Goal: Task Accomplishment & Management: Complete application form

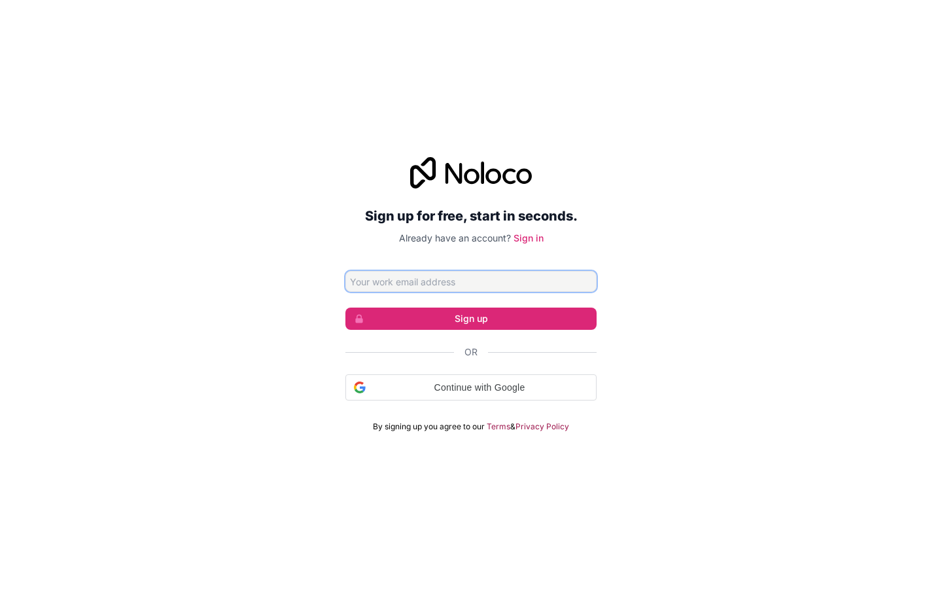
click at [471, 281] on input "Email address" at bounding box center [470, 281] width 251 height 21
type input "paolo.runte@linksandmail.com"
click button "Sign up" at bounding box center [470, 319] width 251 height 22
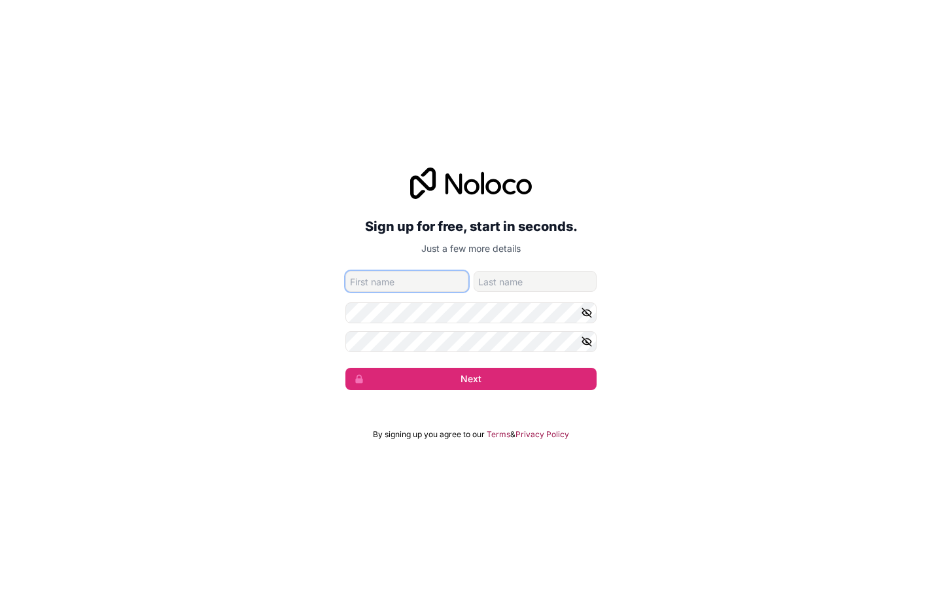
click at [407, 281] on input "given-name" at bounding box center [406, 281] width 123 height 21
type input "Cordell"
click at [407, 281] on input "Cordell" at bounding box center [406, 281] width 123 height 21
click at [407, 281] on input "given-name" at bounding box center [406, 281] width 123 height 21
type input "Lake Damian"
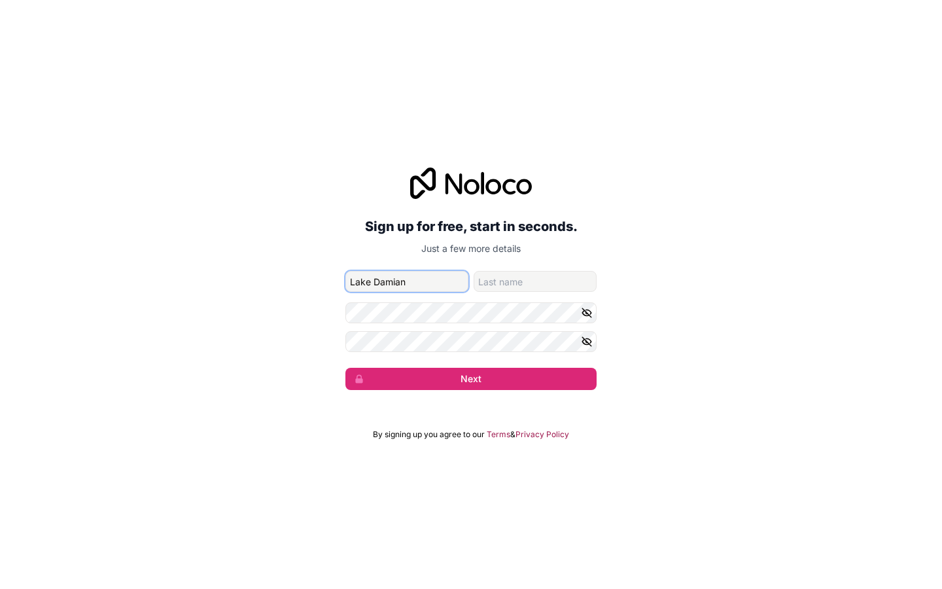
click at [407, 281] on input "Lake Damian" at bounding box center [406, 281] width 123 height 21
click at [407, 281] on input "given-name" at bounding box center [406, 281] width 123 height 21
type input "Parkways"
click at [407, 281] on input "Parkways" at bounding box center [406, 281] width 123 height 21
click at [535, 281] on input "family-name" at bounding box center [535, 281] width 123 height 21
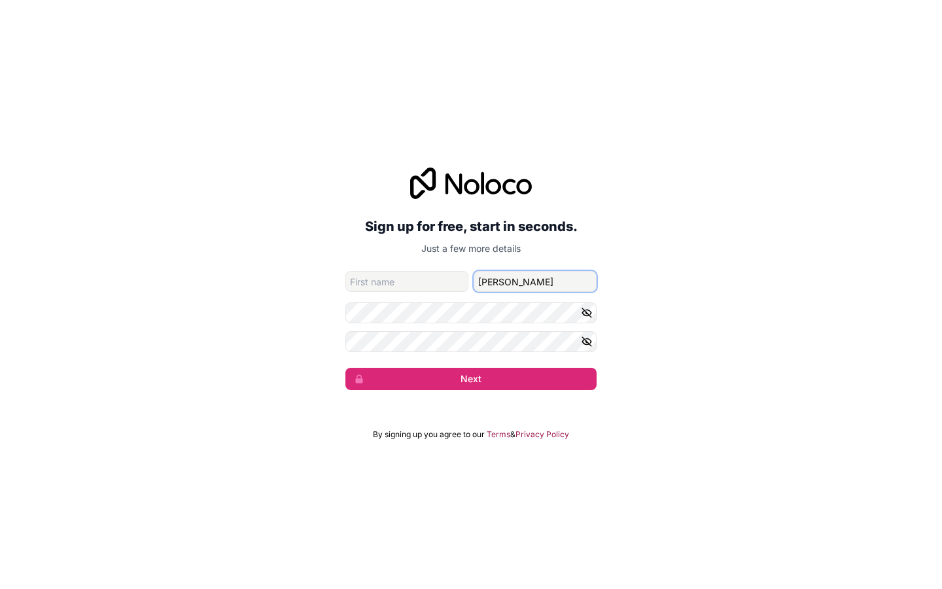
type input "Schultz"
click at [535, 281] on input "Schultz" at bounding box center [535, 281] width 123 height 21
type input "Parkways"
click at [535, 281] on input "family-name" at bounding box center [535, 281] width 123 height 21
type input "Aylinton"
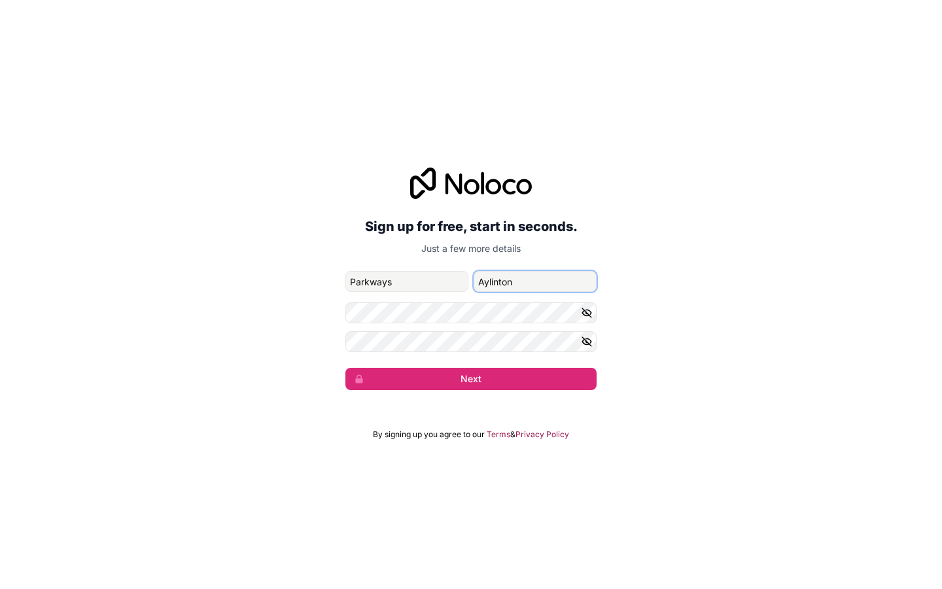
click at [535, 281] on input "Aylinton" at bounding box center [535, 281] width 123 height 21
click at [535, 281] on input "family-name" at bounding box center [535, 281] width 123 height 21
type input "Arkansas"
click at [535, 281] on input "Arkansas" at bounding box center [535, 281] width 123 height 21
click at [407, 281] on input "Parkways" at bounding box center [406, 281] width 123 height 21
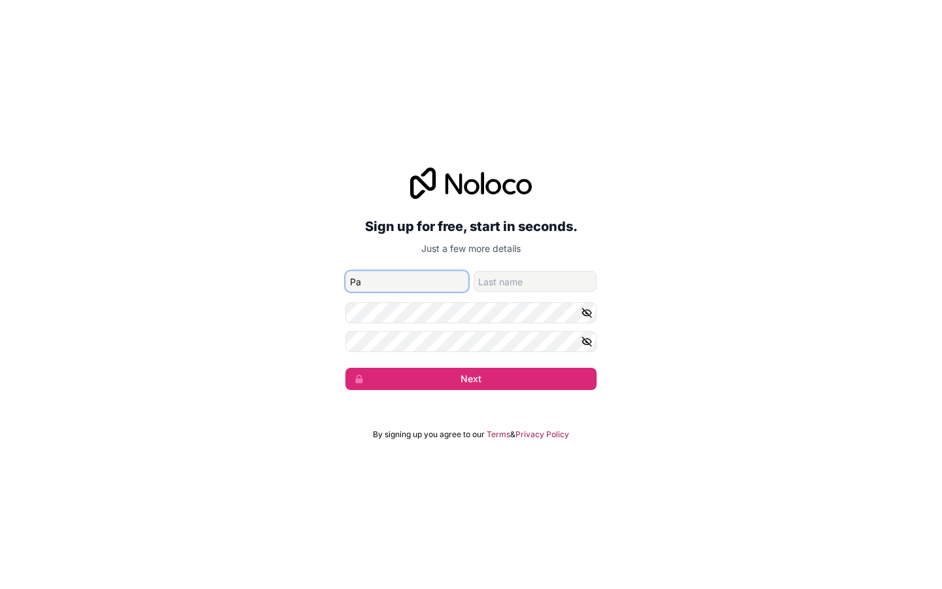
type input "P"
type input "Cordell"
click at [535, 281] on input "family-name" at bounding box center [535, 281] width 123 height 21
type input "A"
type input "Schultz"
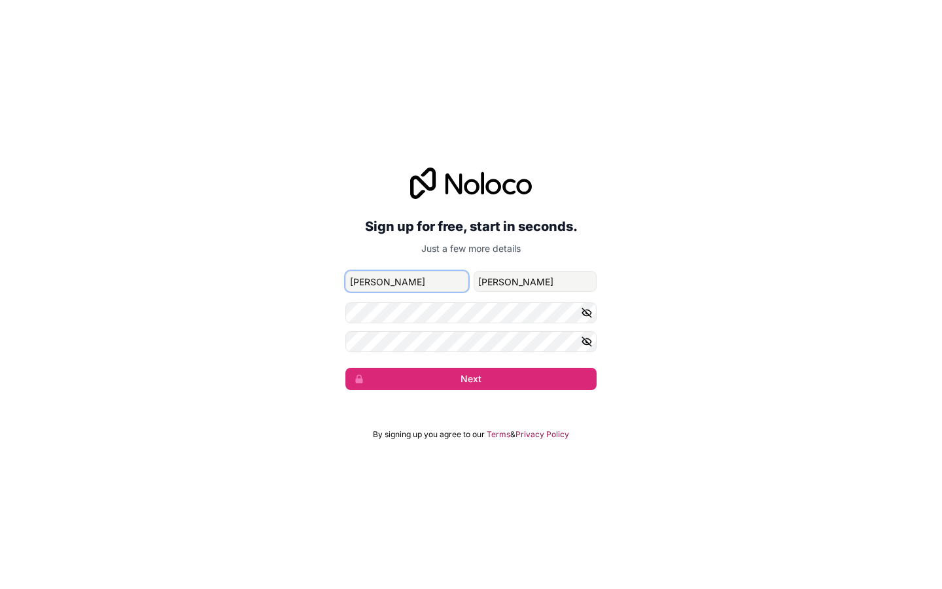
click at [345, 368] on button "Next" at bounding box center [470, 379] width 251 height 22
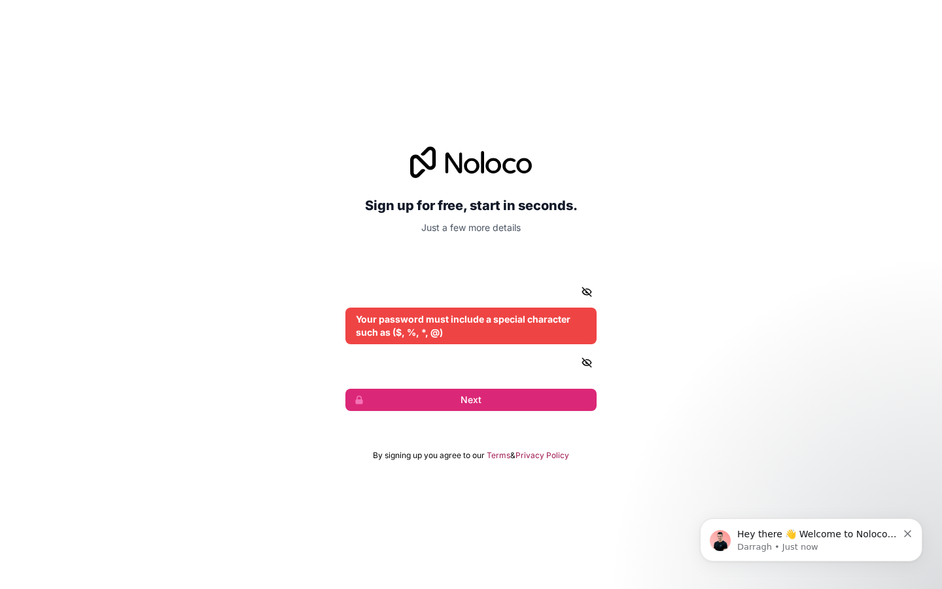
click at [407, 260] on input "Cordell" at bounding box center [406, 260] width 123 height 21
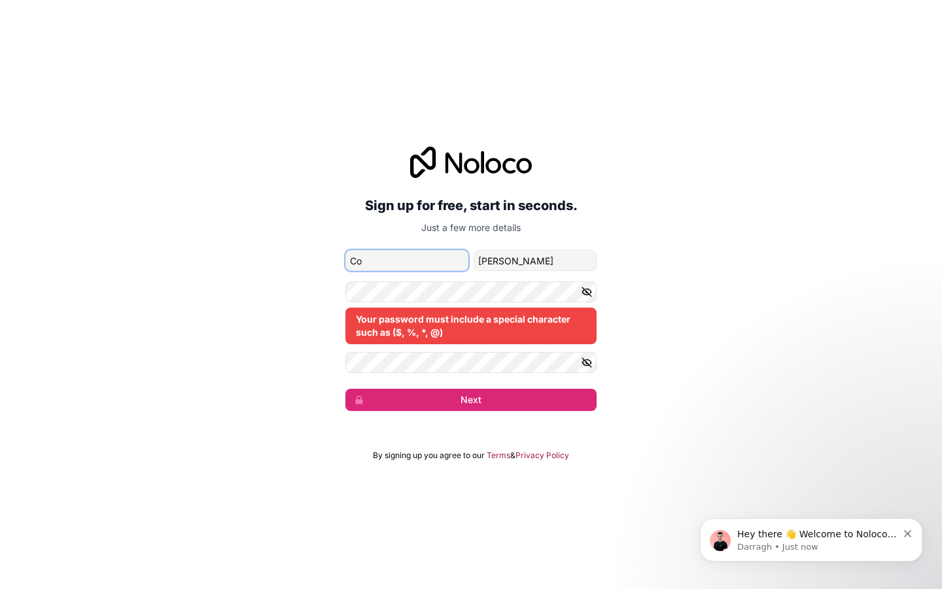
type input "C"
type input "Pasquale"
click at [407, 260] on input "Pasquale" at bounding box center [406, 260] width 123 height 21
click at [407, 260] on input "Cordell" at bounding box center [406, 260] width 123 height 21
type input "C"
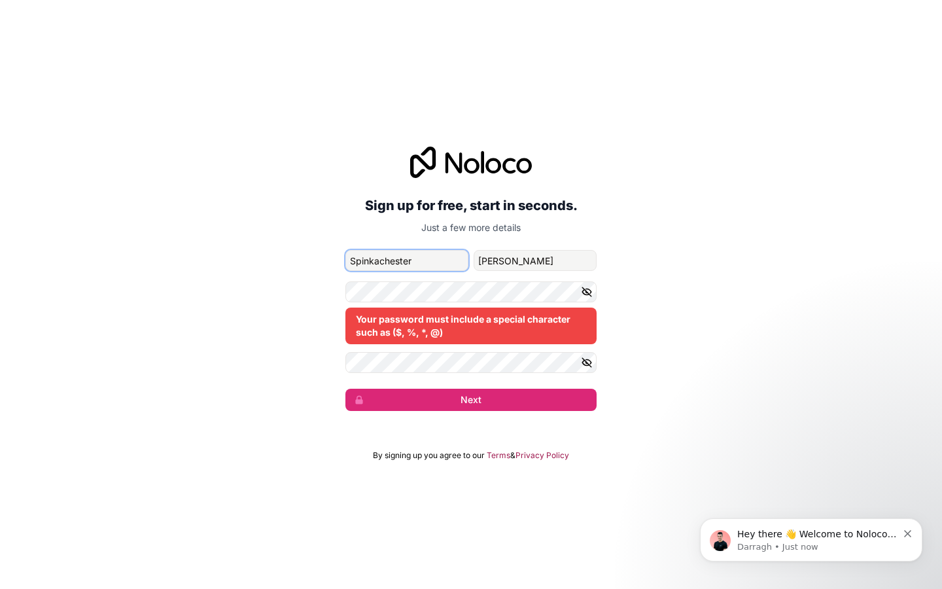
type input "Spinkachester"
click at [407, 260] on input "Spinkachester" at bounding box center [406, 260] width 123 height 21
click at [407, 260] on input "Cordell" at bounding box center [406, 260] width 123 height 21
type input "C"
type input "seize"
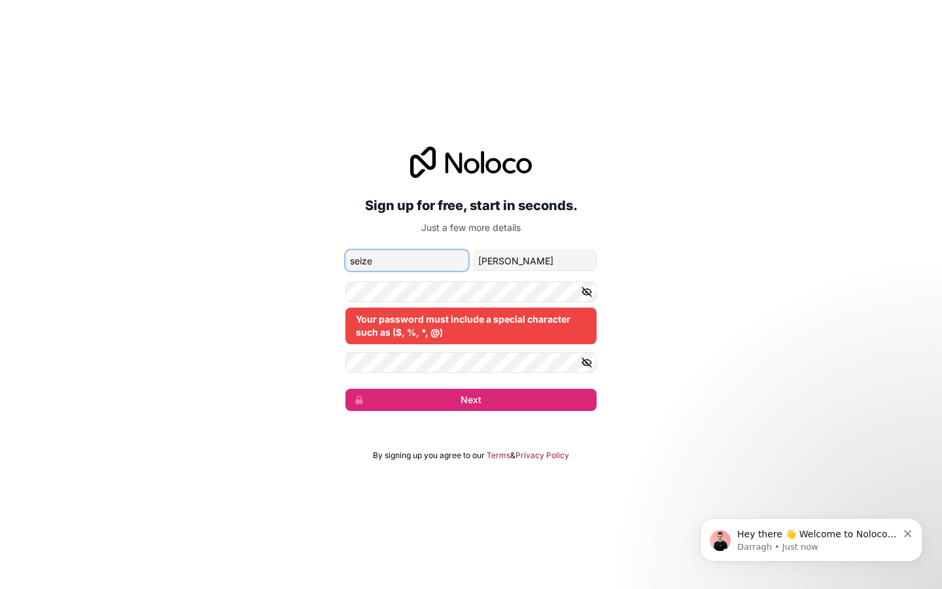
click at [407, 260] on input "seize" at bounding box center [406, 260] width 123 height 21
type input "Cordell"
click at [535, 260] on input "Schultz" at bounding box center [535, 260] width 123 height 21
type input "S"
type input "Hyatt"
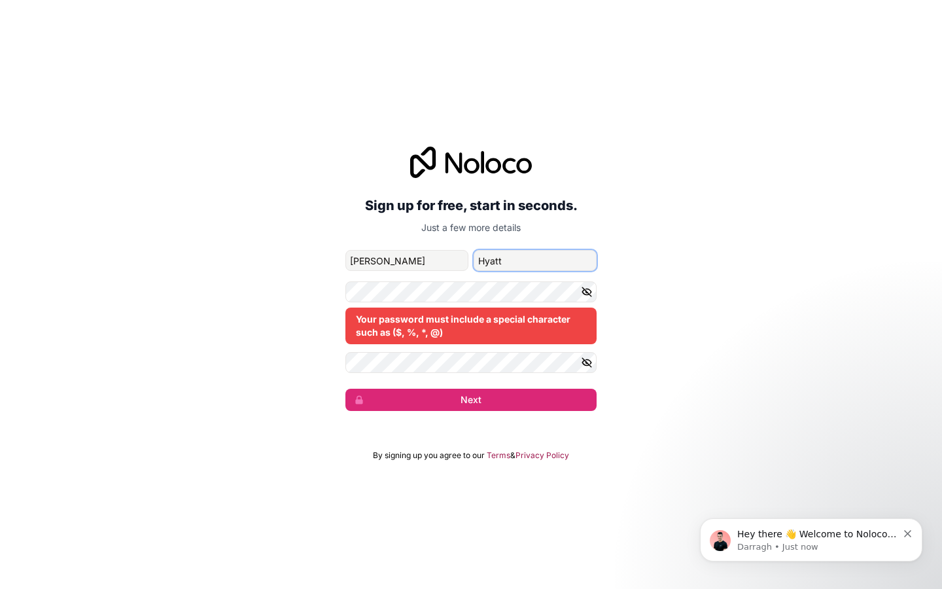
click at [535, 260] on input "Hyatt" at bounding box center [535, 260] width 123 height 21
click at [535, 260] on input "Schultz" at bounding box center [535, 260] width 123 height 21
type input "S"
type input "Lake Kaelaburgh"
click at [535, 260] on input "Lake Kaelaburgh" at bounding box center [535, 260] width 123 height 21
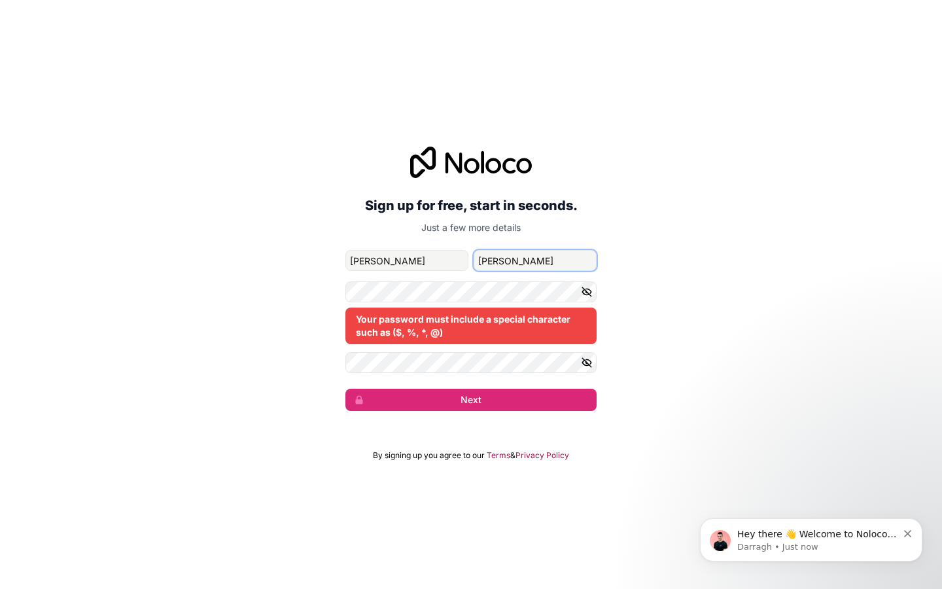
click at [535, 260] on input "Schultz" at bounding box center [535, 260] width 123 height 21
type input "S"
type input "Virtual"
click at [535, 260] on input "Virtual" at bounding box center [535, 260] width 123 height 21
type input "Schultz"
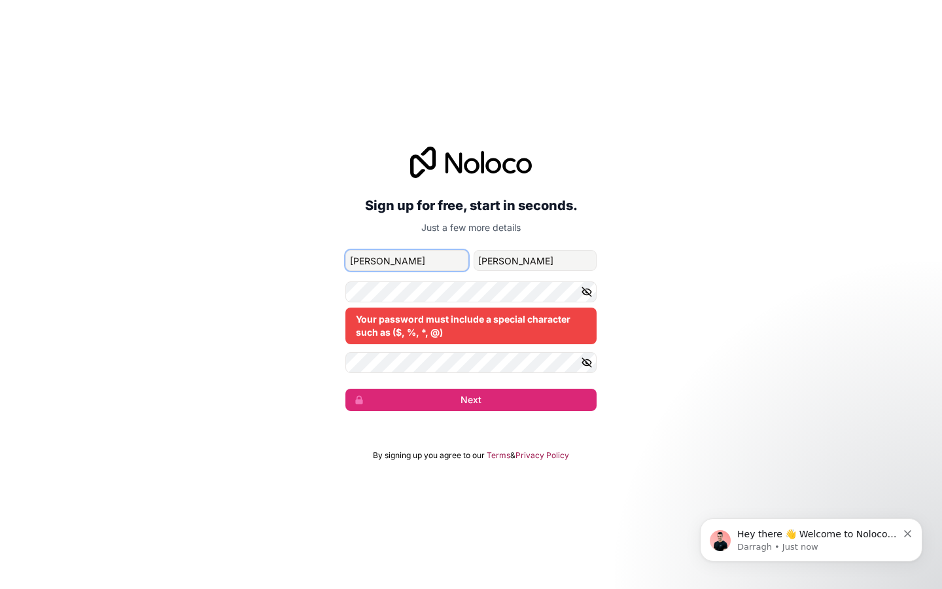
click at [407, 260] on input "Cordell" at bounding box center [406, 260] width 123 height 21
type input "C"
type input "Pasquale"
click at [535, 260] on input "Schultz" at bounding box center [535, 260] width 123 height 21
type input "S"
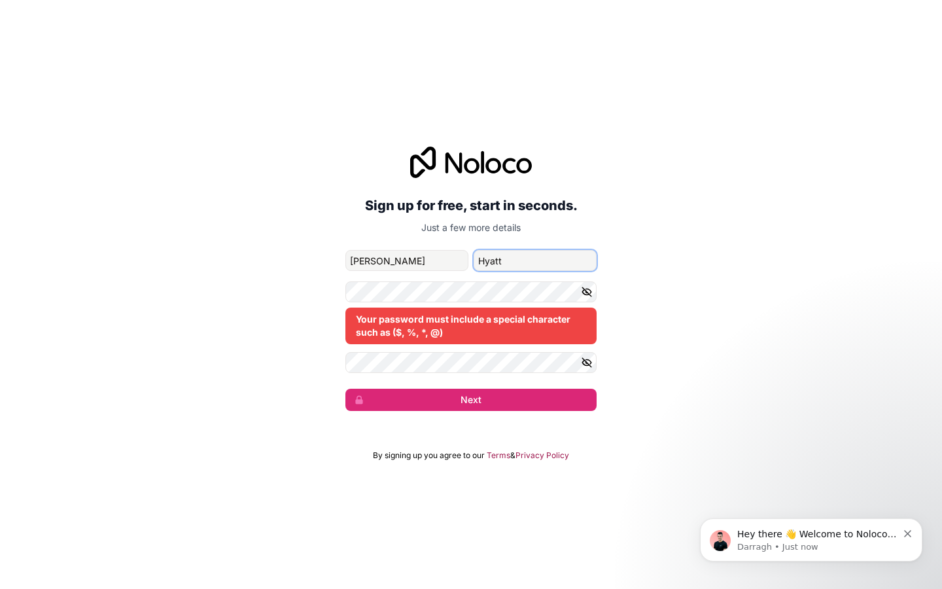
type input "Hyatt"
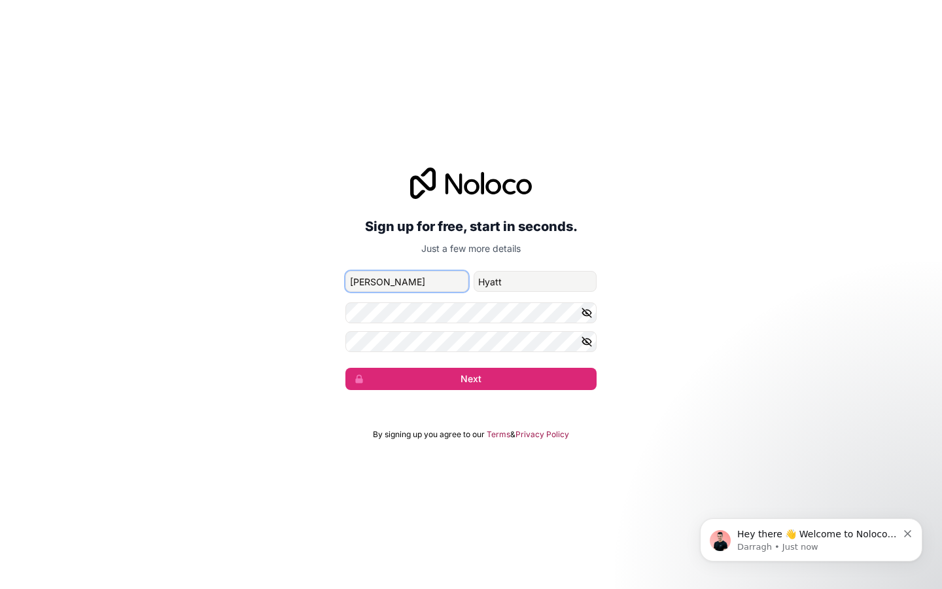
click at [345, 368] on button "Next" at bounding box center [470, 379] width 251 height 22
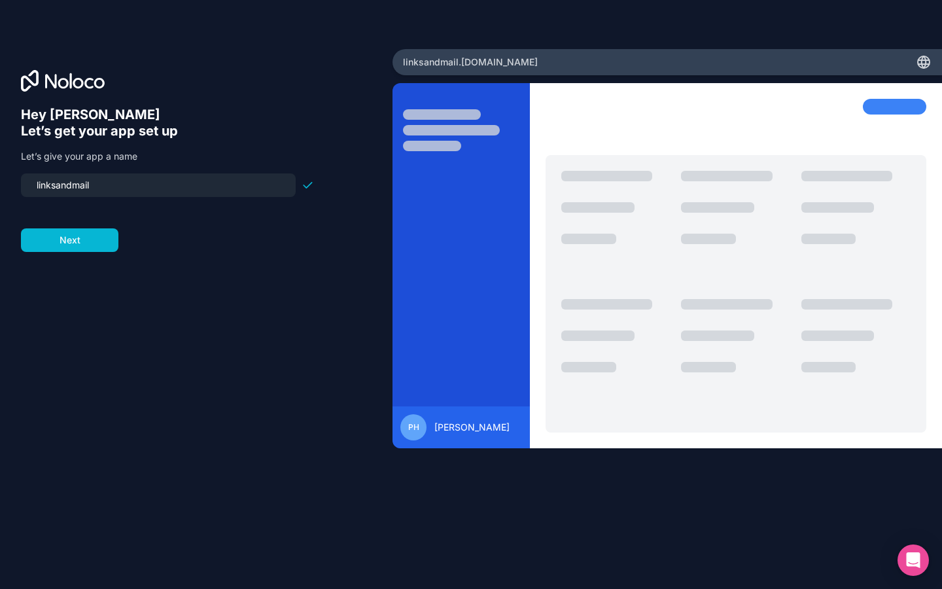
click at [158, 185] on input "linksandmail" at bounding box center [158, 185] width 259 height 18
type input "l"
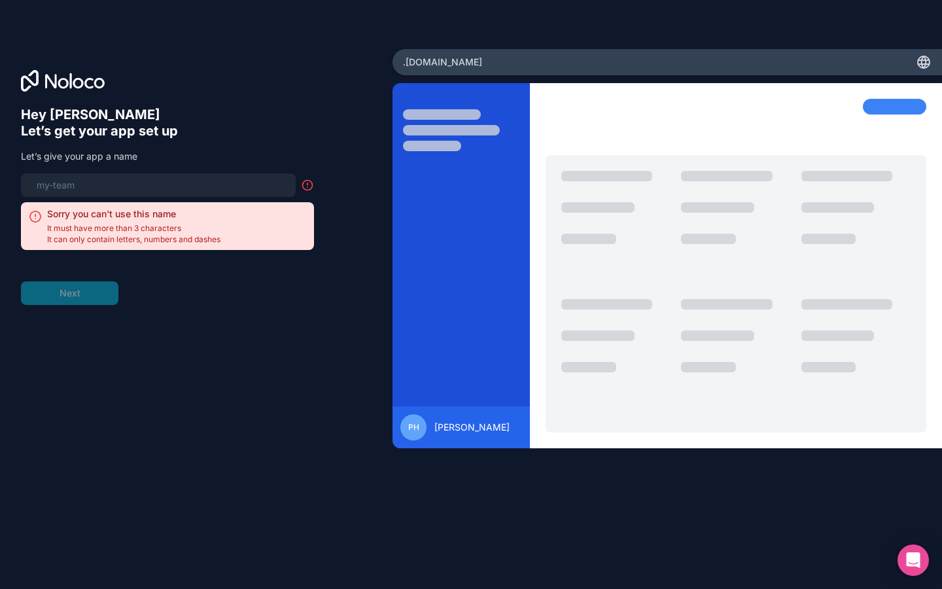
click at [158, 185] on input at bounding box center [158, 185] width 259 height 18
click at [158, 185] on input "linksandmail" at bounding box center [158, 185] width 259 height 18
type input "l"
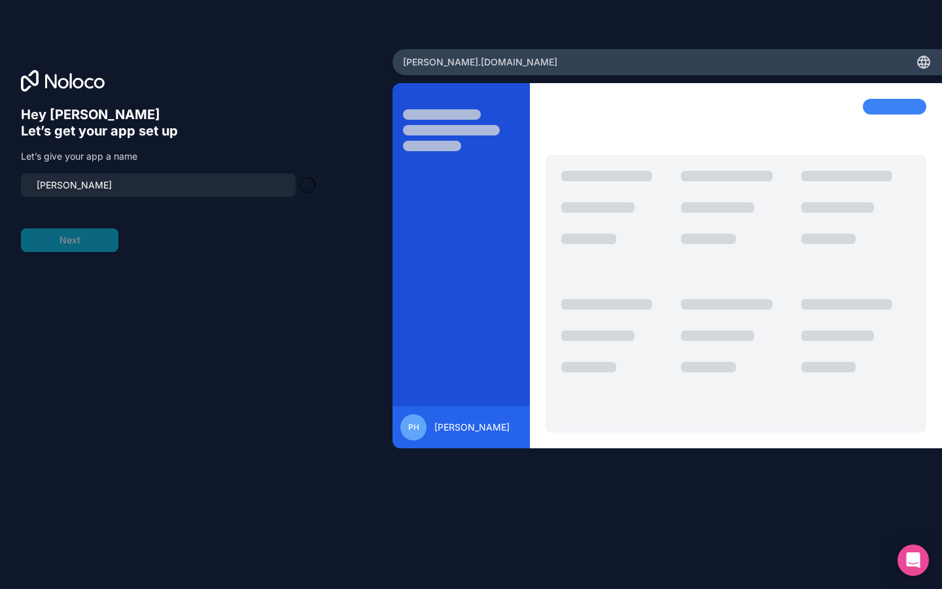
type input "pasquale-hyatt"
click at [158, 185] on input at bounding box center [158, 185] width 259 height 18
click at [158, 185] on input "linksandmail" at bounding box center [158, 185] width 259 height 18
type input "l"
type input "luettgen"
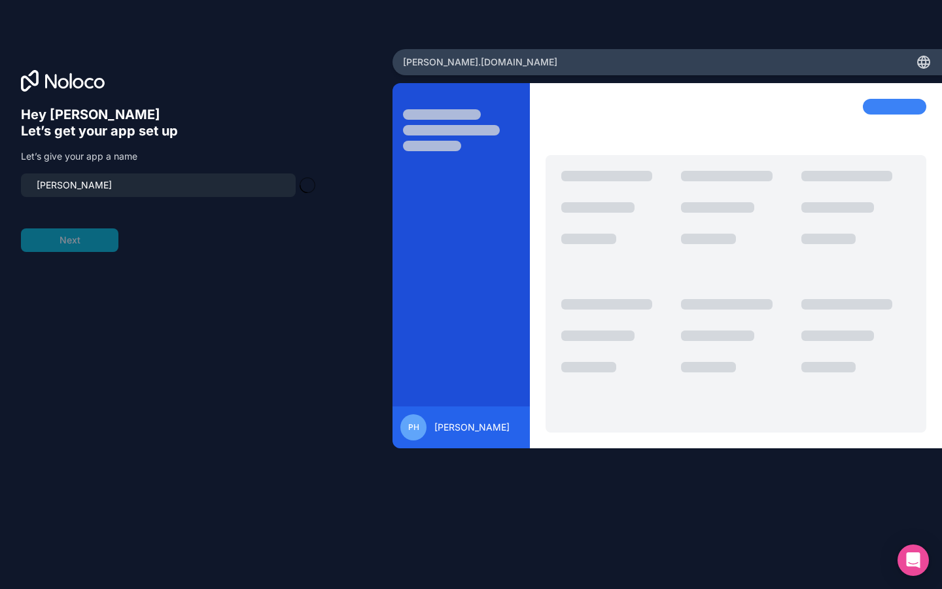
click at [158, 185] on input "luettgen" at bounding box center [158, 185] width 259 height 18
click at [158, 185] on input "linksandmail" at bounding box center [158, 185] width 259 height 18
type input "l"
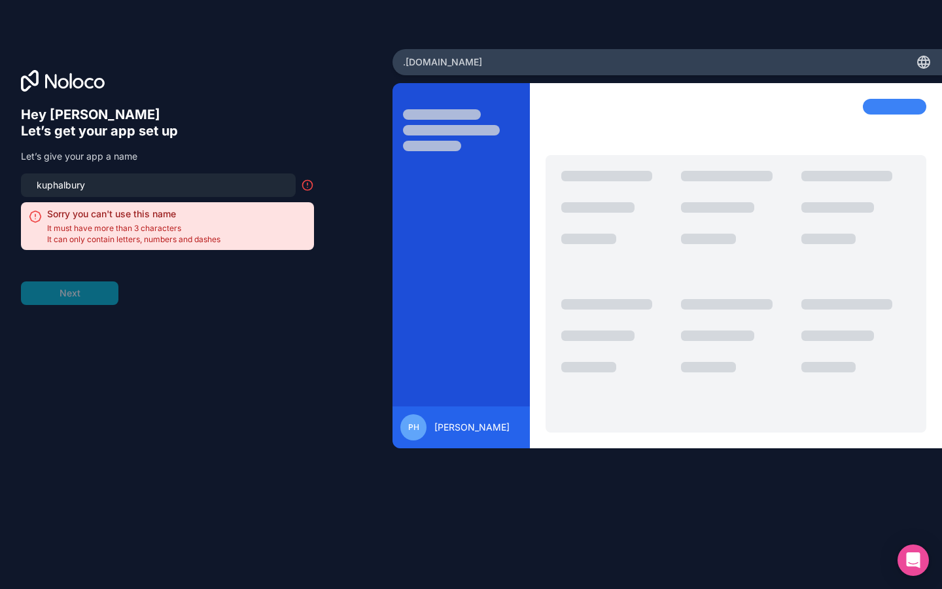
type input "kuphalbury"
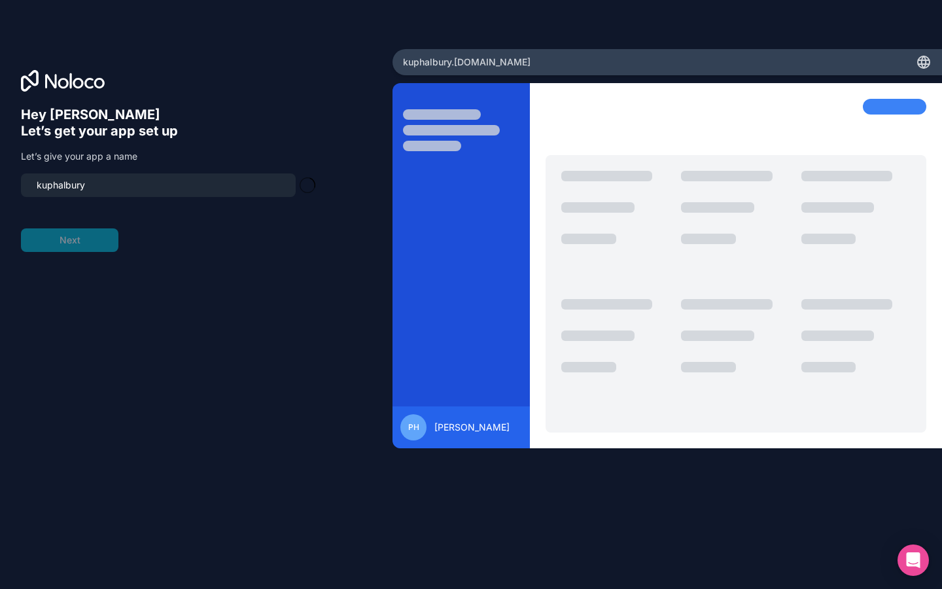
click at [158, 185] on input "kuphalbury" at bounding box center [158, 185] width 259 height 18
click at [158, 185] on input "linksandmail" at bounding box center [158, 185] width 259 height 18
type input "l"
type input "hacking"
click at [158, 185] on input at bounding box center [158, 185] width 259 height 18
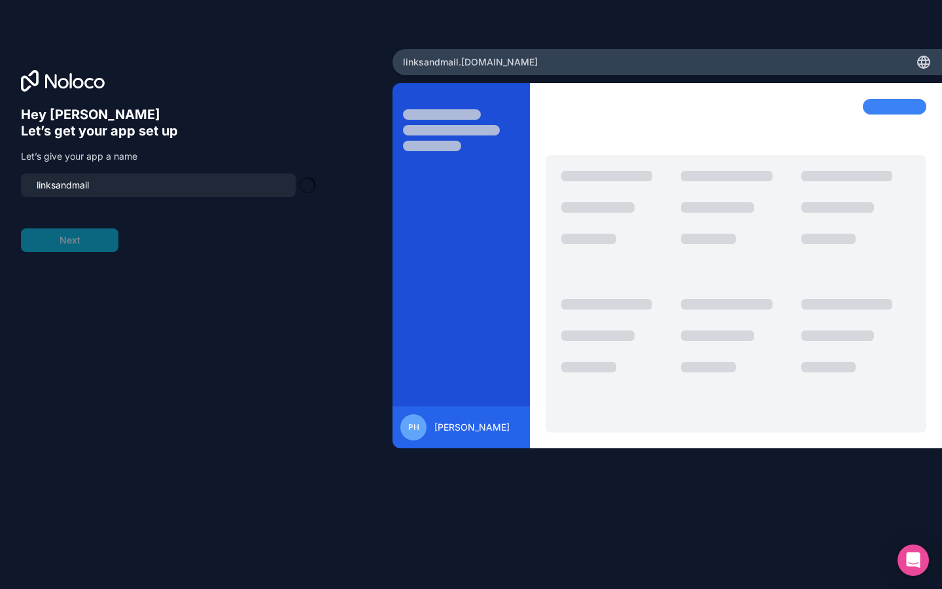
type input "linksandmail"
click button "Next" at bounding box center [69, 240] width 97 height 24
